Goal: Task Accomplishment & Management: Manage account settings

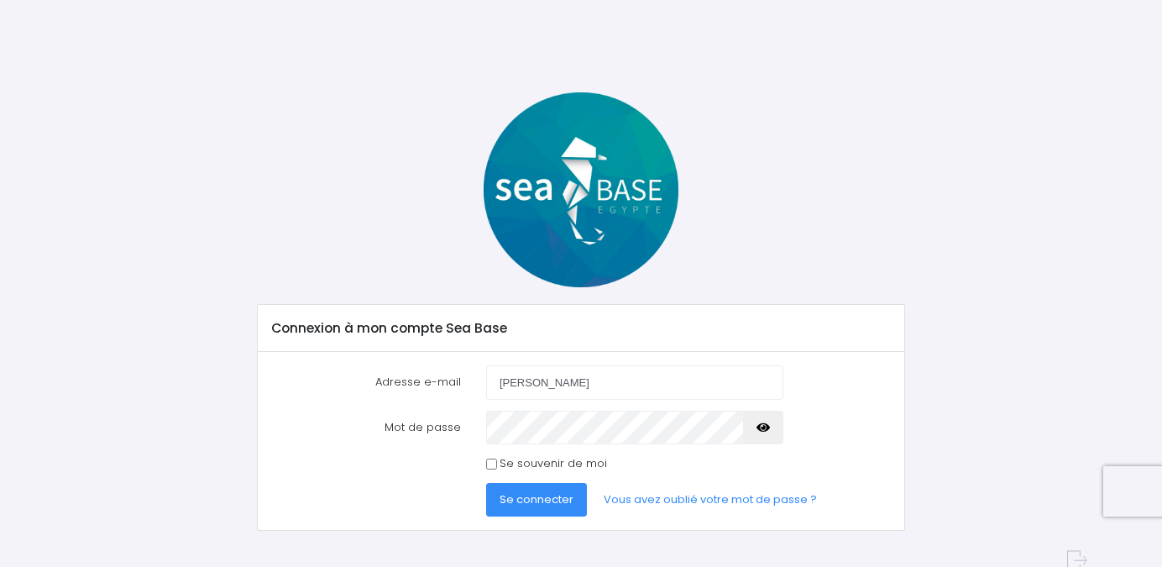
type input "[PERSON_NAME][EMAIL_ADDRESS][DOMAIN_NAME]"
click at [486, 483] on button "Se connecter" at bounding box center [536, 500] width 101 height 34
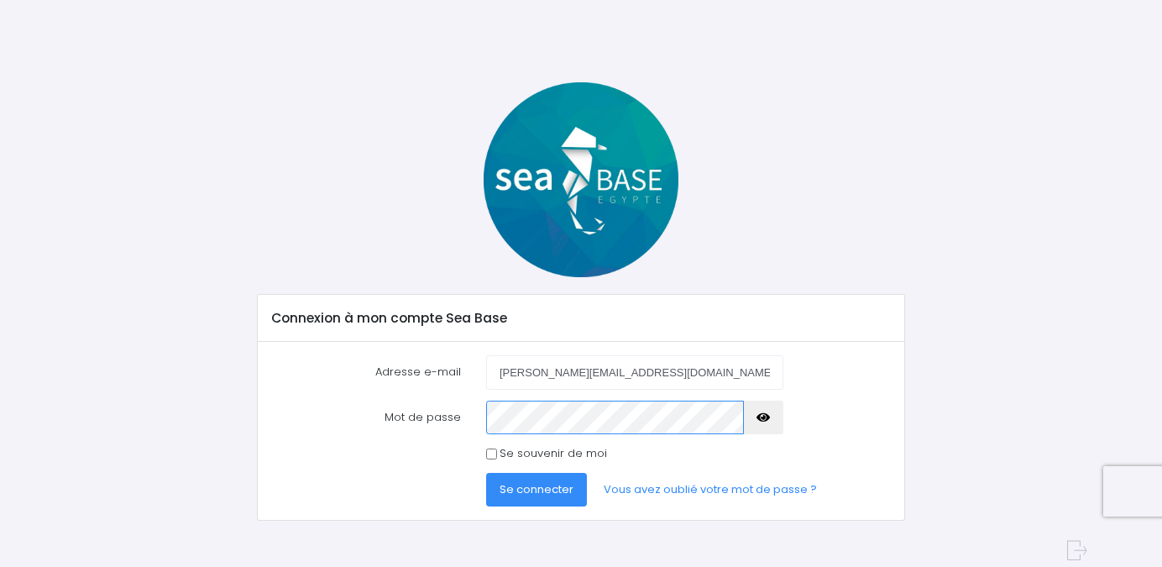
scroll to position [23, 0]
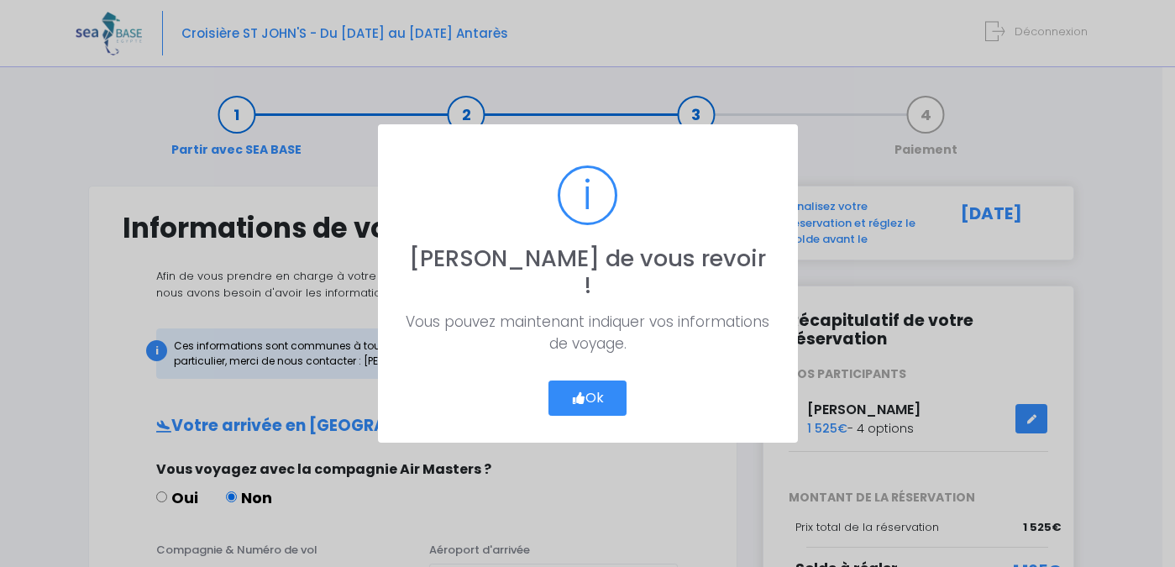
click at [602, 381] on button "Ok" at bounding box center [587, 397] width 79 height 35
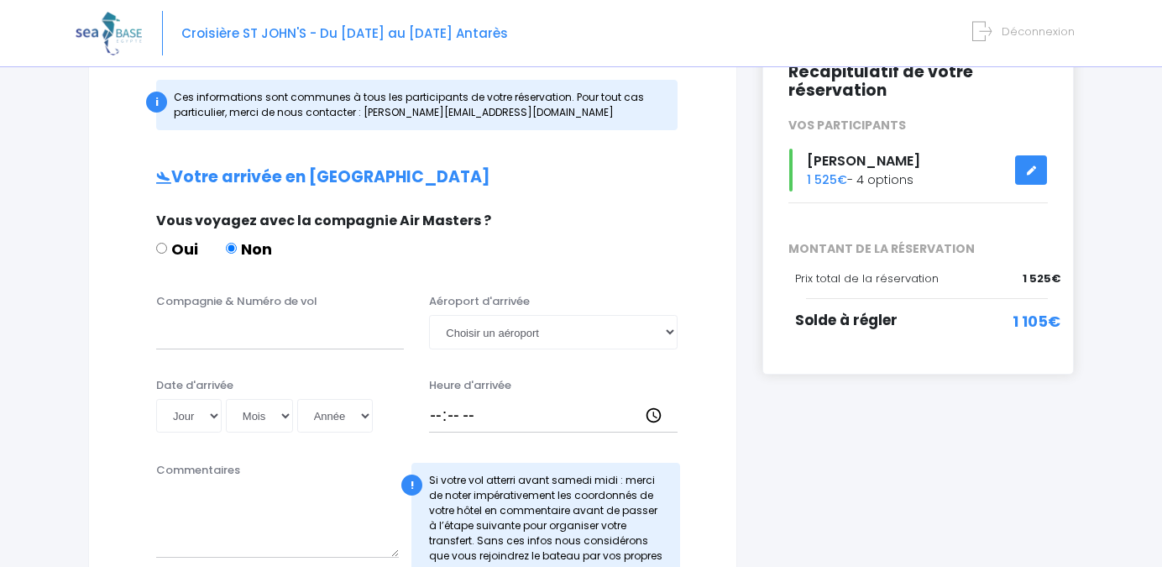
scroll to position [249, 0]
drag, startPoint x: 1015, startPoint y: 322, endPoint x: 1091, endPoint y: 322, distance: 76.4
click at [1091, 322] on div "Notre plateforme de réservation n'est pas compatible avec votre appareil. Veuil…" at bounding box center [581, 488] width 1162 height 1475
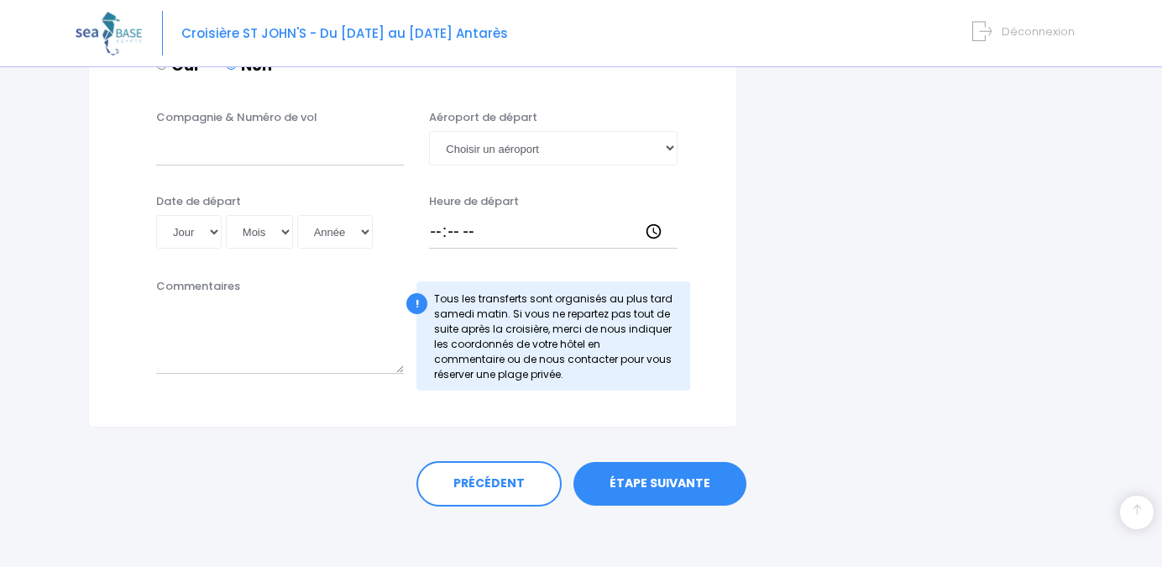
scroll to position [908, 0]
